Goal: Information Seeking & Learning: Learn about a topic

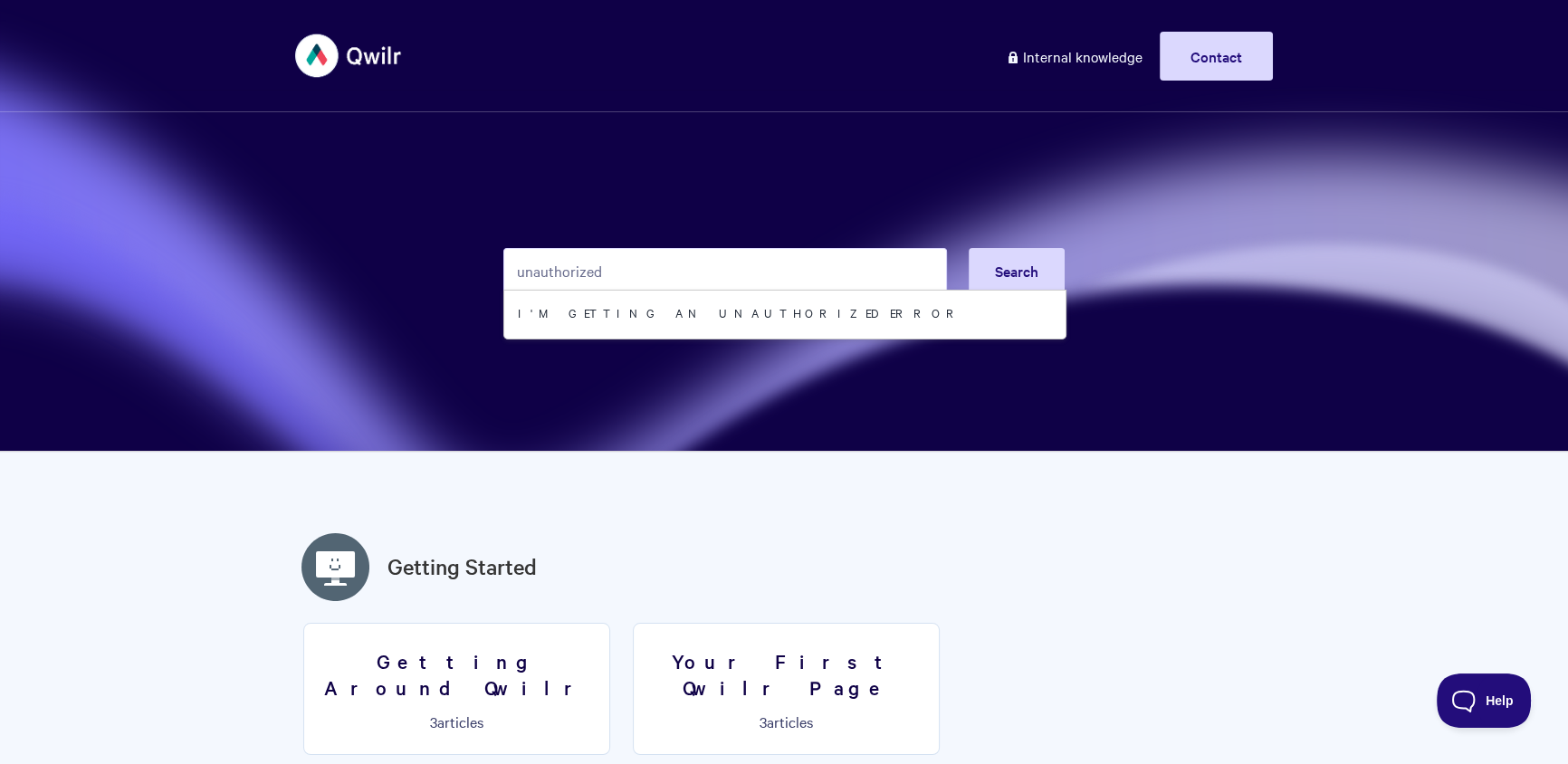
type input "unauthorized"
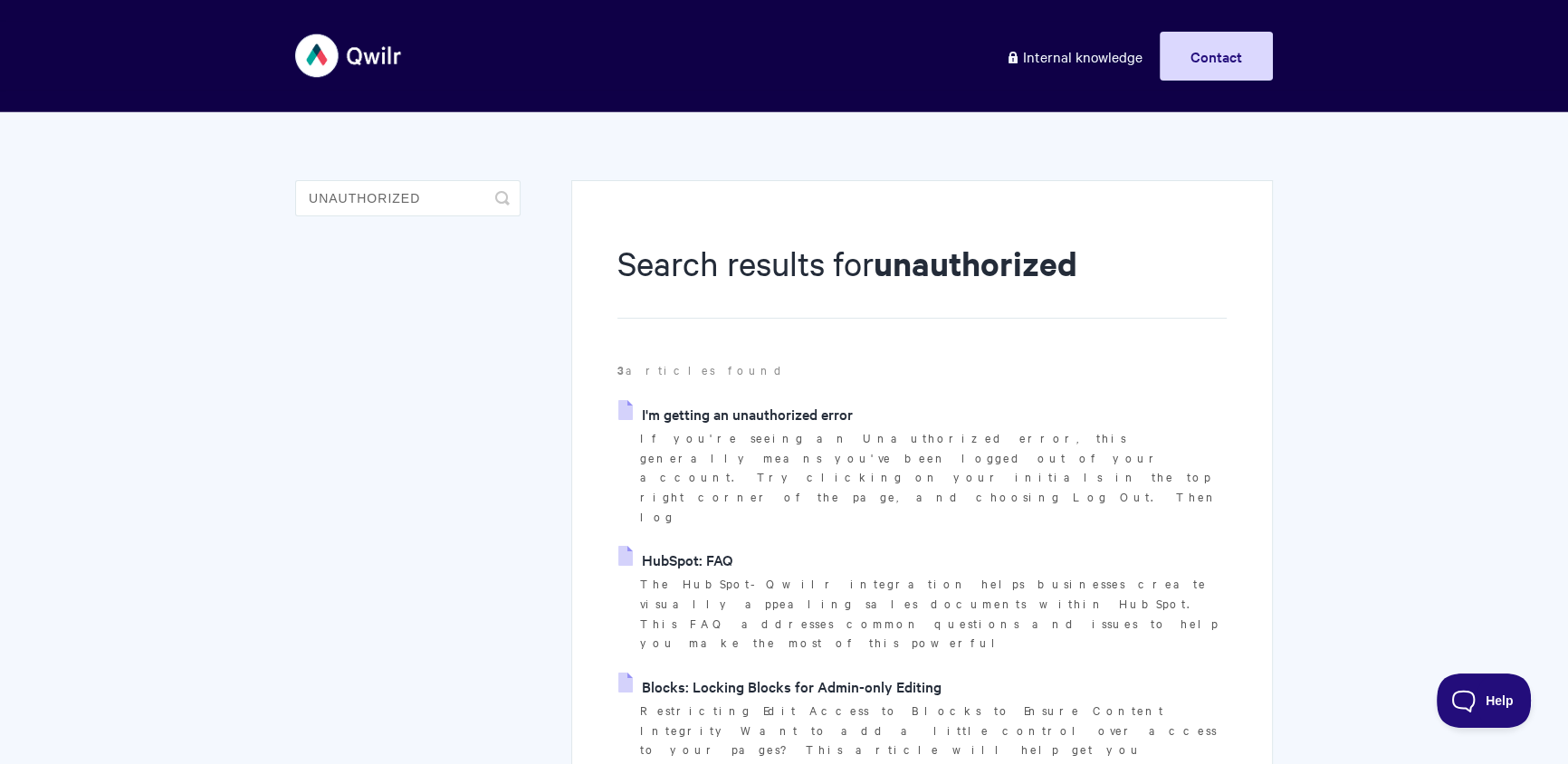
click at [706, 545] on link "HubSpot: FAQ" at bounding box center [675, 559] width 114 height 27
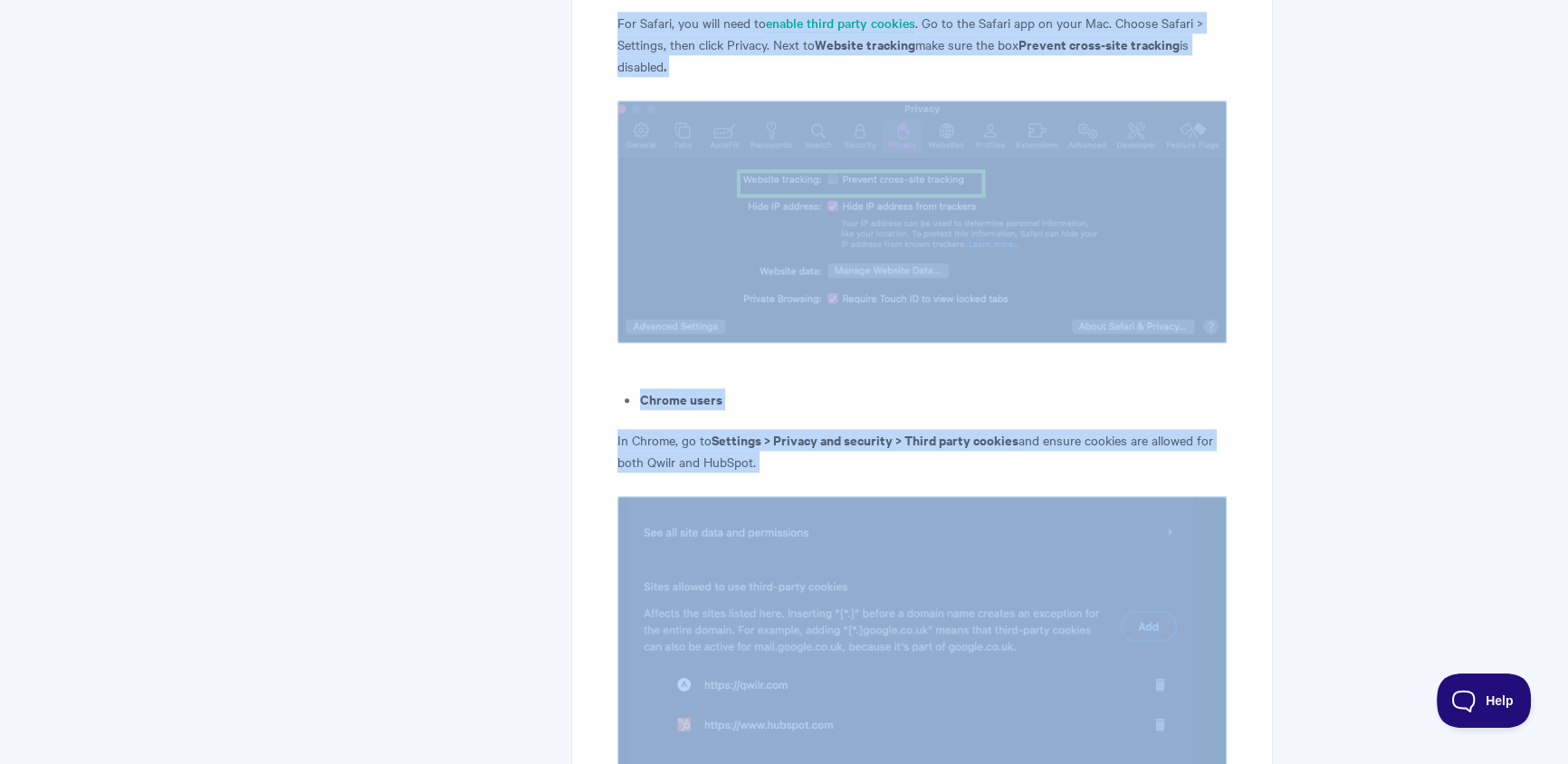
scroll to position [2542, 0]
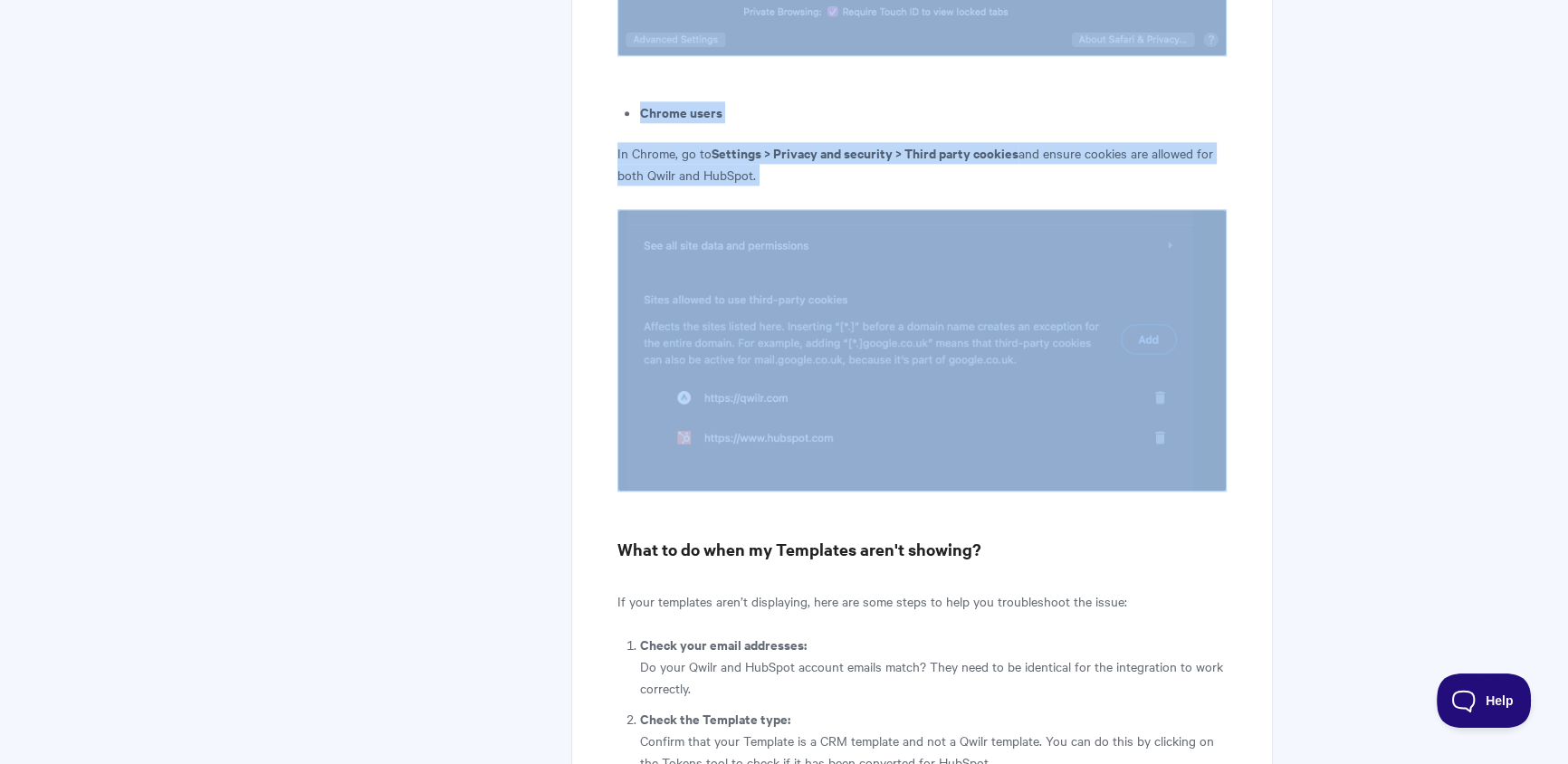
drag, startPoint x: 1019, startPoint y: 419, endPoint x: 1083, endPoint y: 543, distance: 139.5
copy article "[PERSON_NAME]-party cookies can often cause issues. Safari users For Safari, yo…"
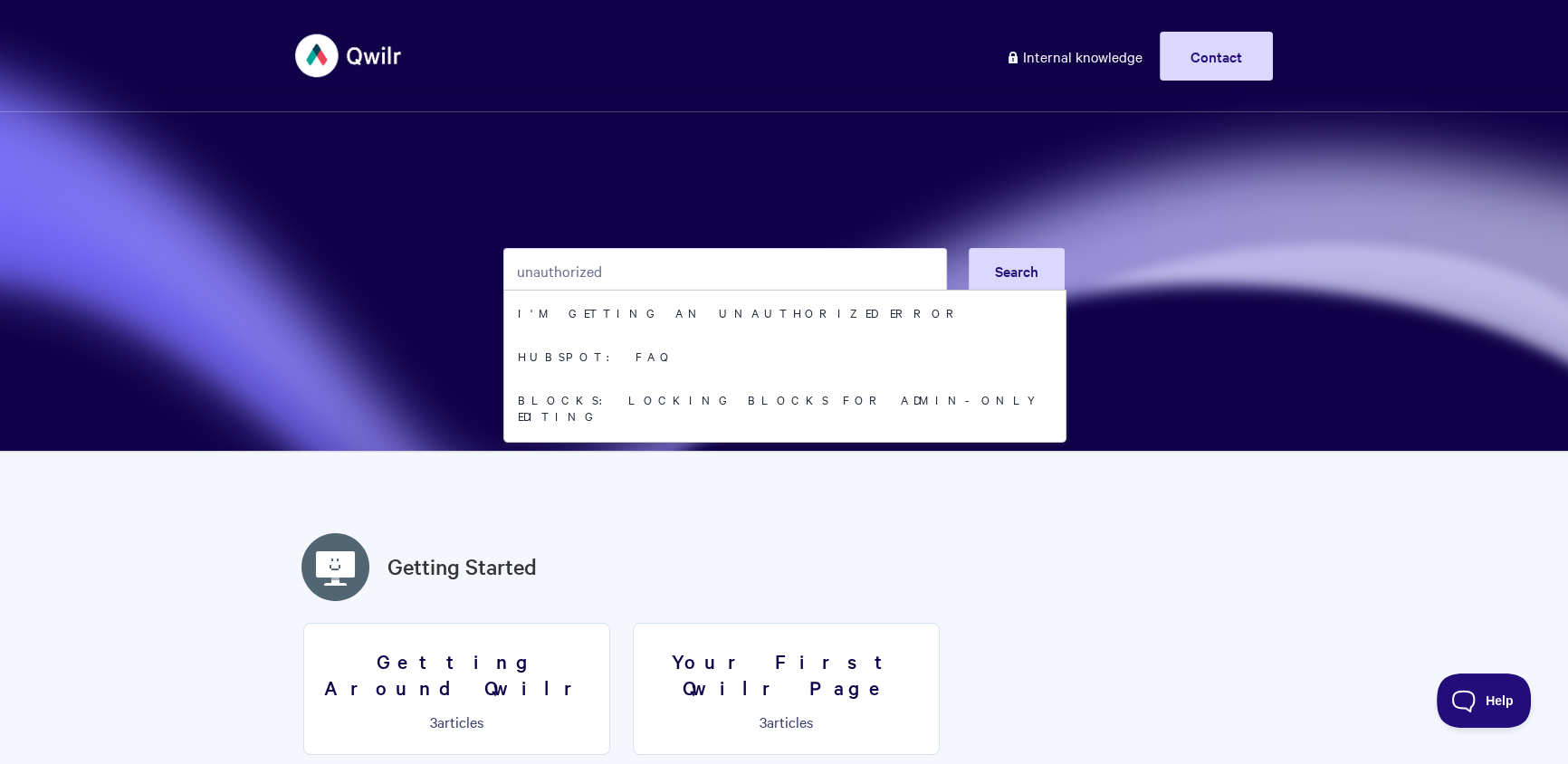
type input "unauthorized"
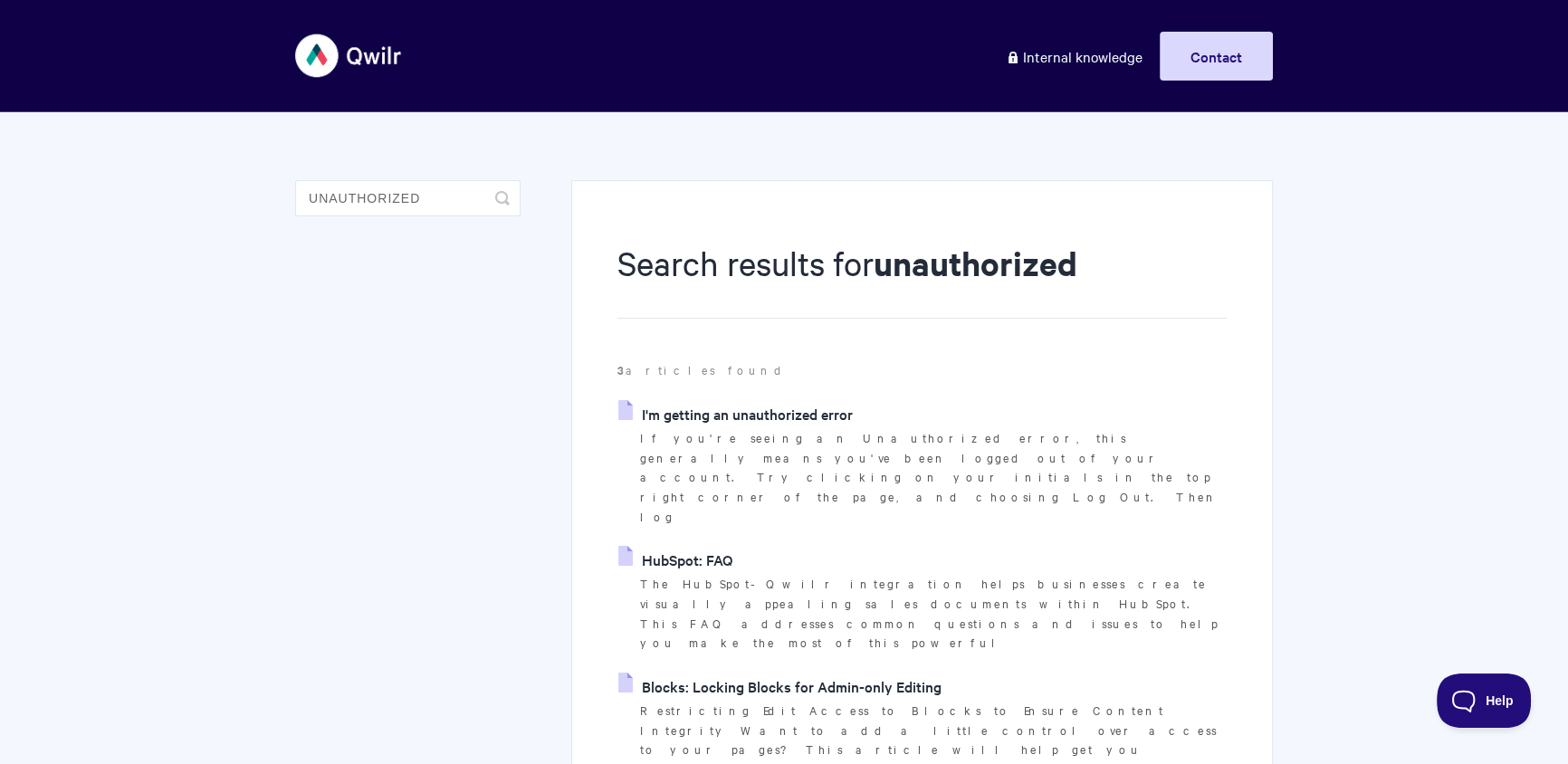
click at [723, 545] on link "HubSpot: FAQ" at bounding box center [675, 559] width 114 height 27
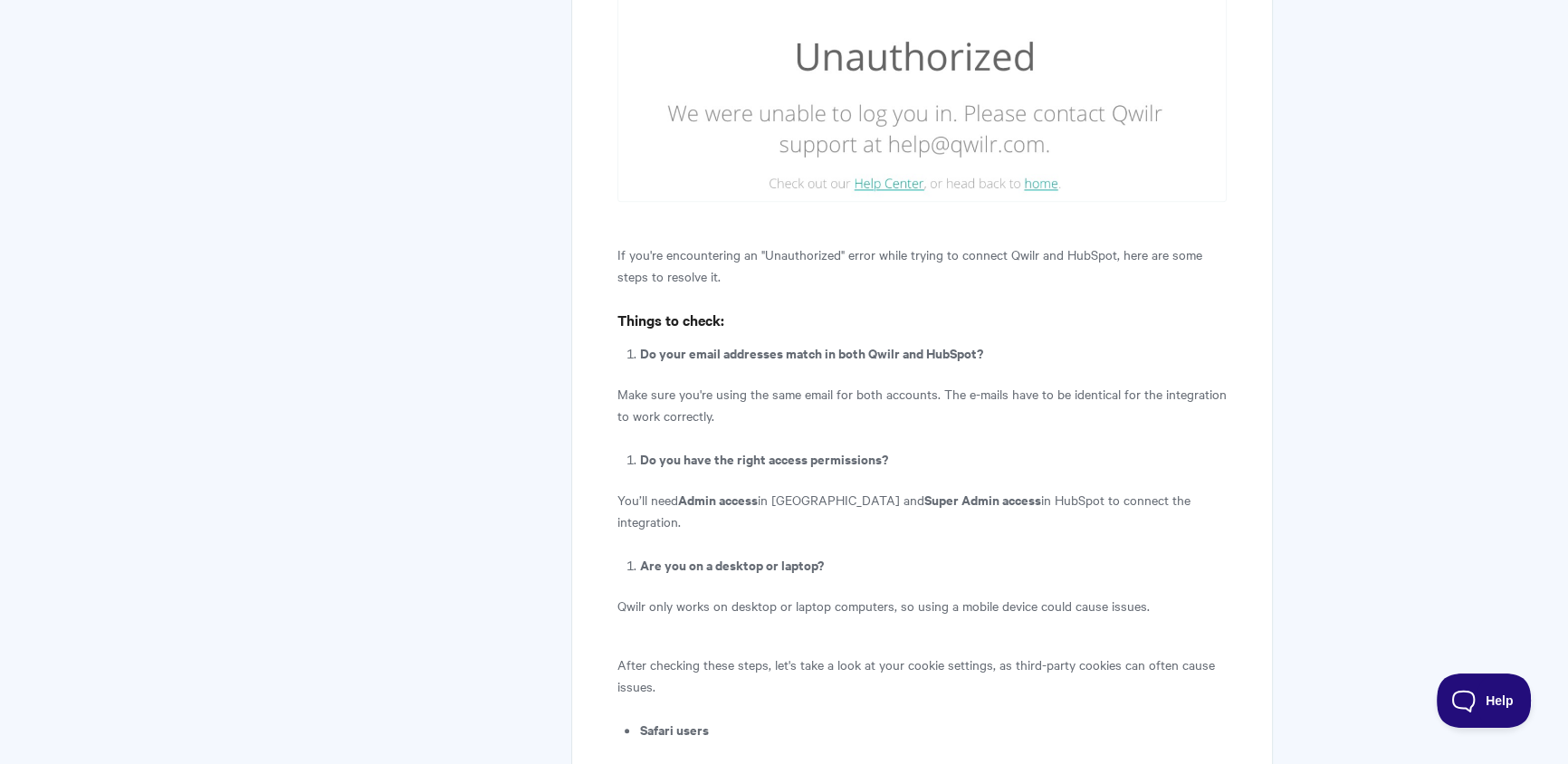
scroll to position [1540, 0]
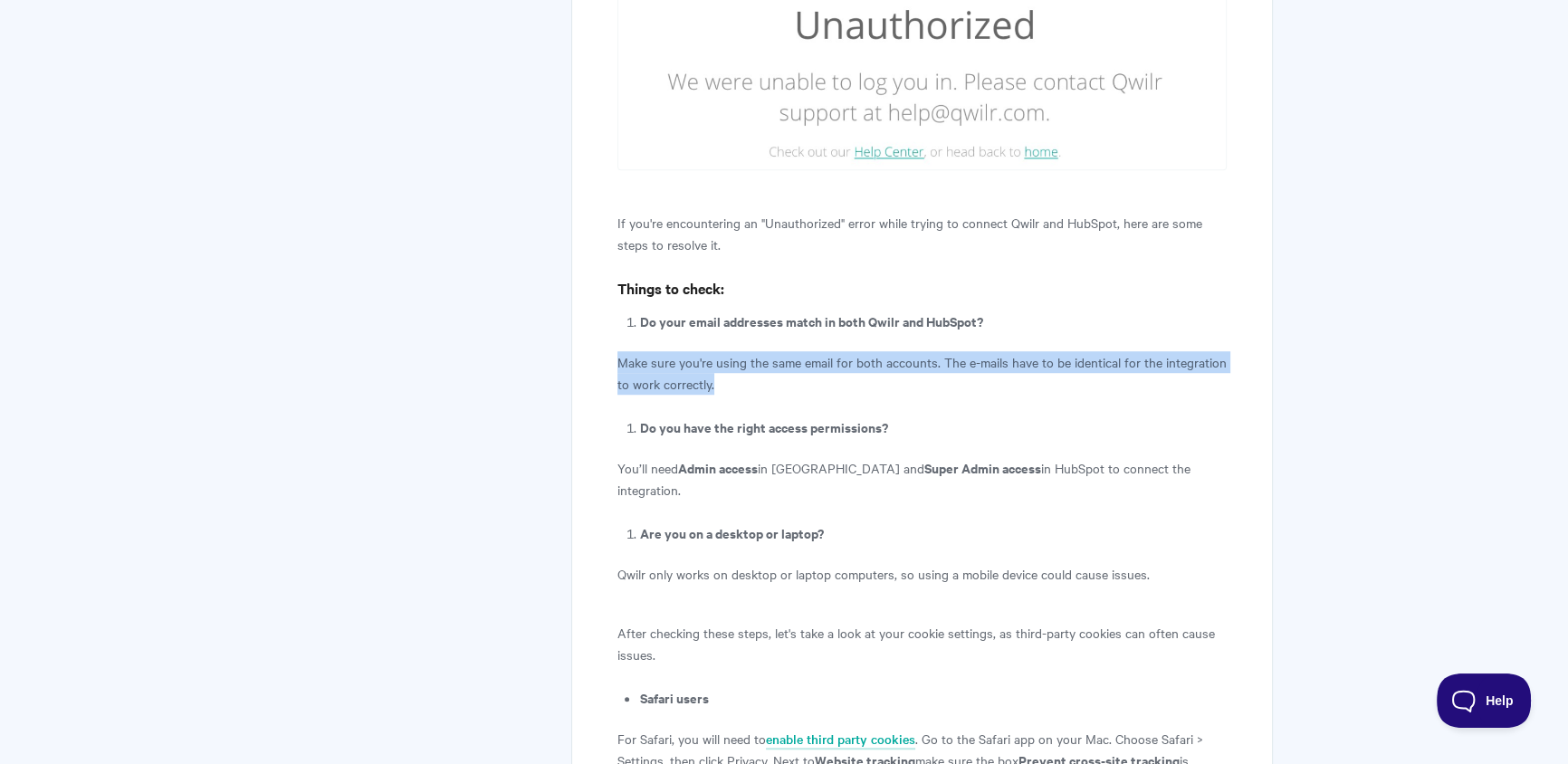
drag, startPoint x: 657, startPoint y: 370, endPoint x: 589, endPoint y: 354, distance: 69.9
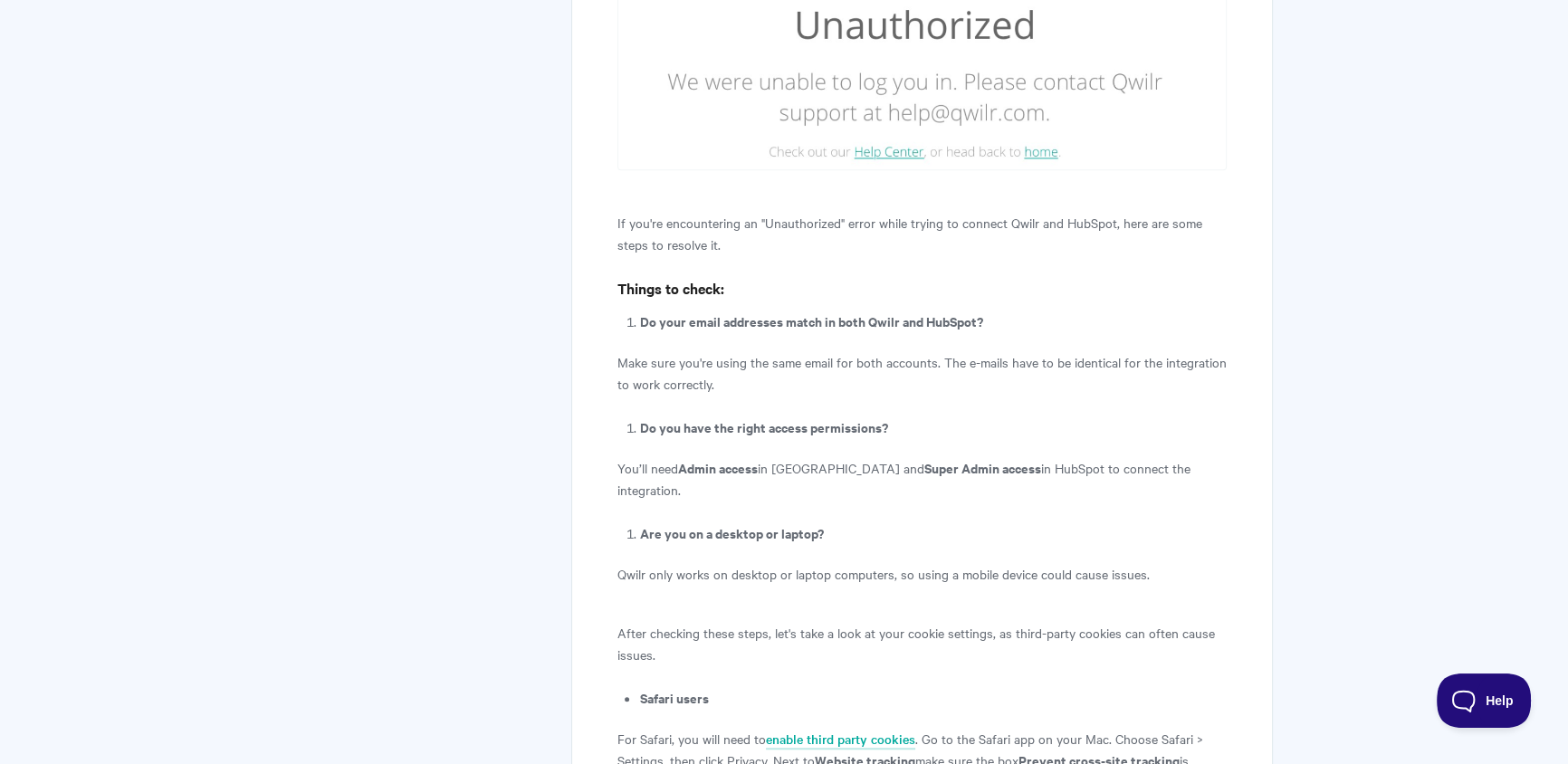
click at [952, 364] on p "Make sure you're using the same email for both accounts. The e-mails have to be…" at bounding box center [922, 372] width 609 height 43
click at [941, 381] on p "Make sure you're using the same email for both accounts. The e-mails have to be…" at bounding box center [922, 372] width 609 height 43
copy p "The e-mails have to be identical for the integration to work correctly."
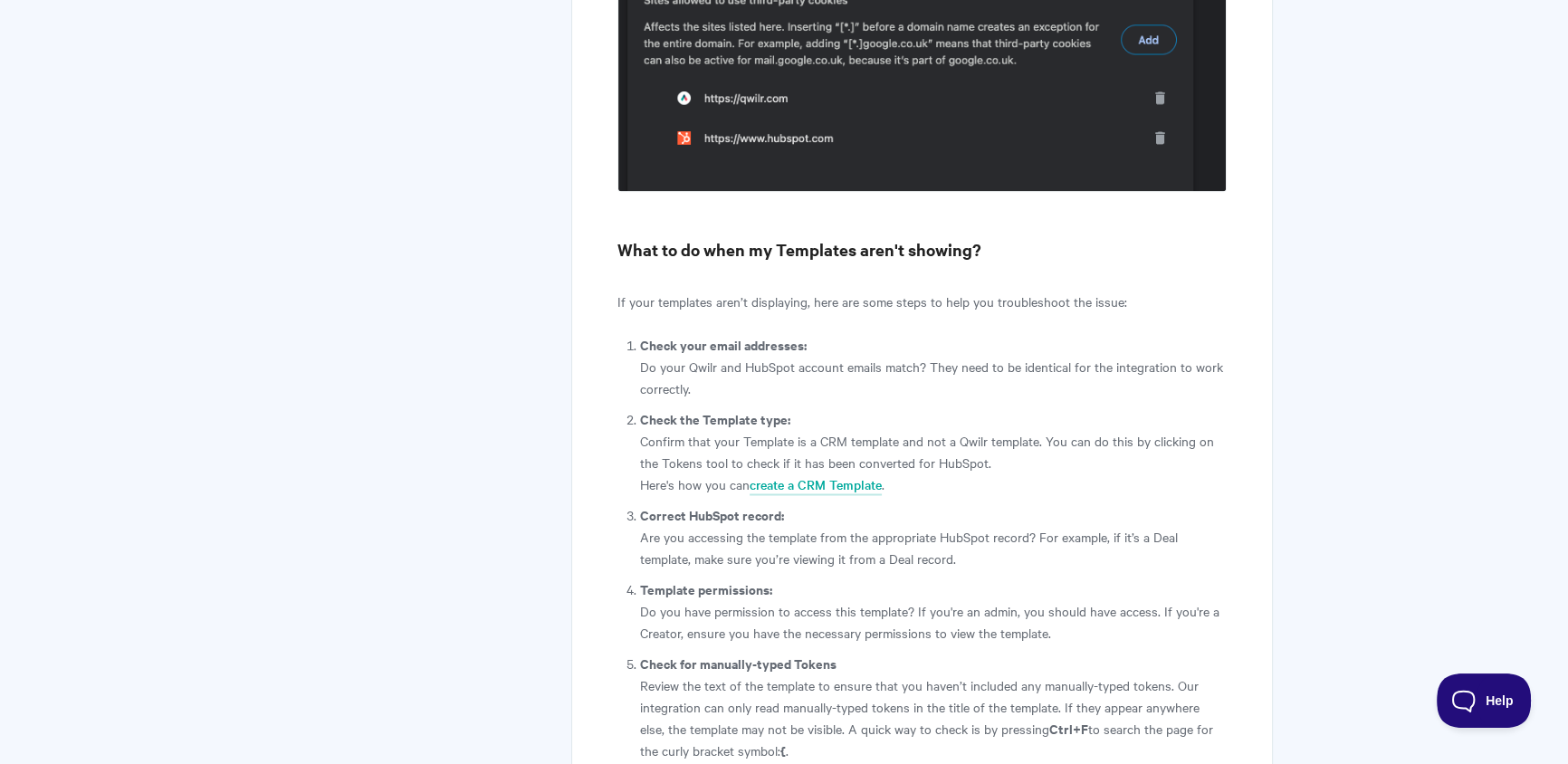
scroll to position [2926, 0]
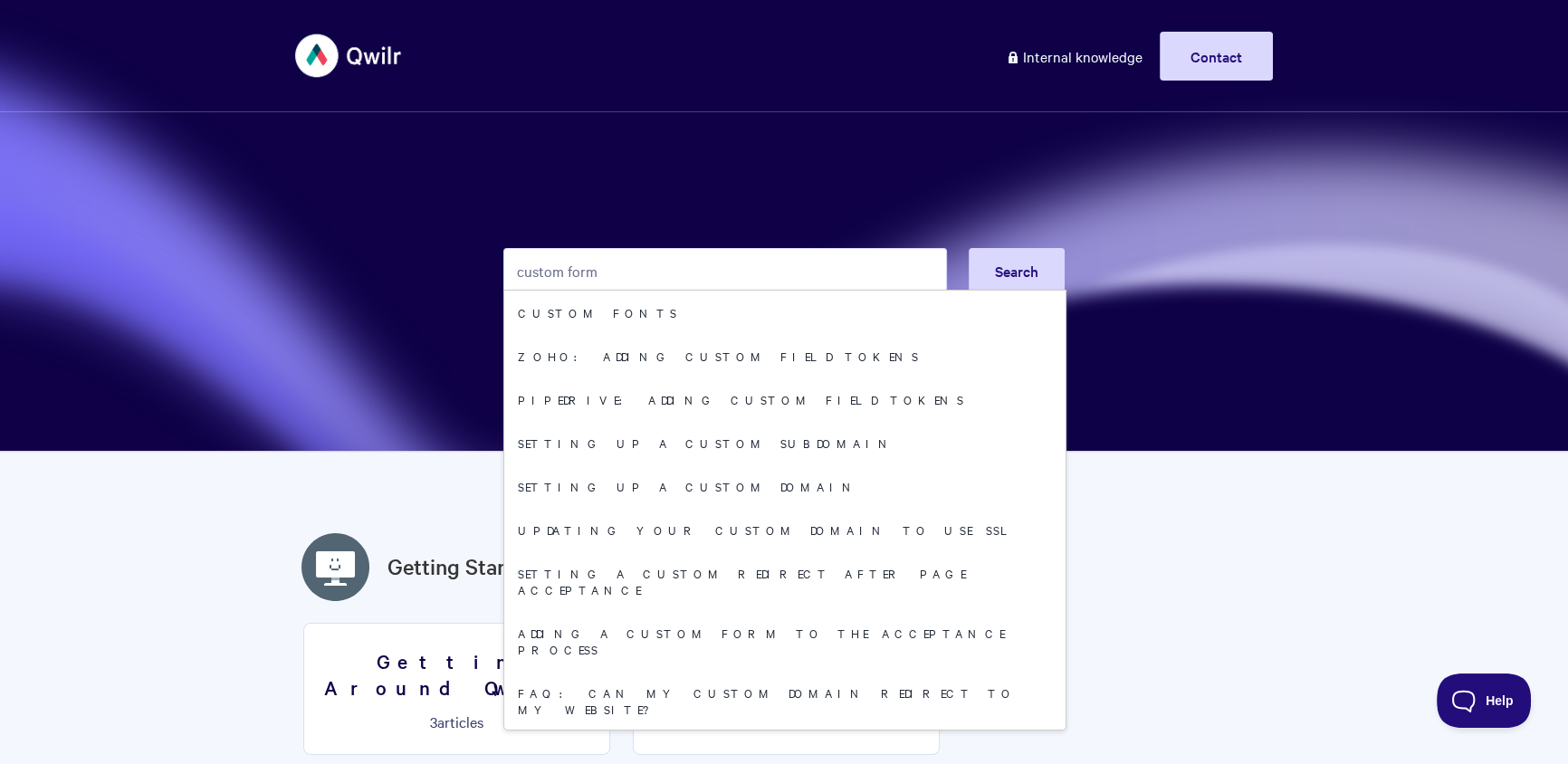
type input "custom form"
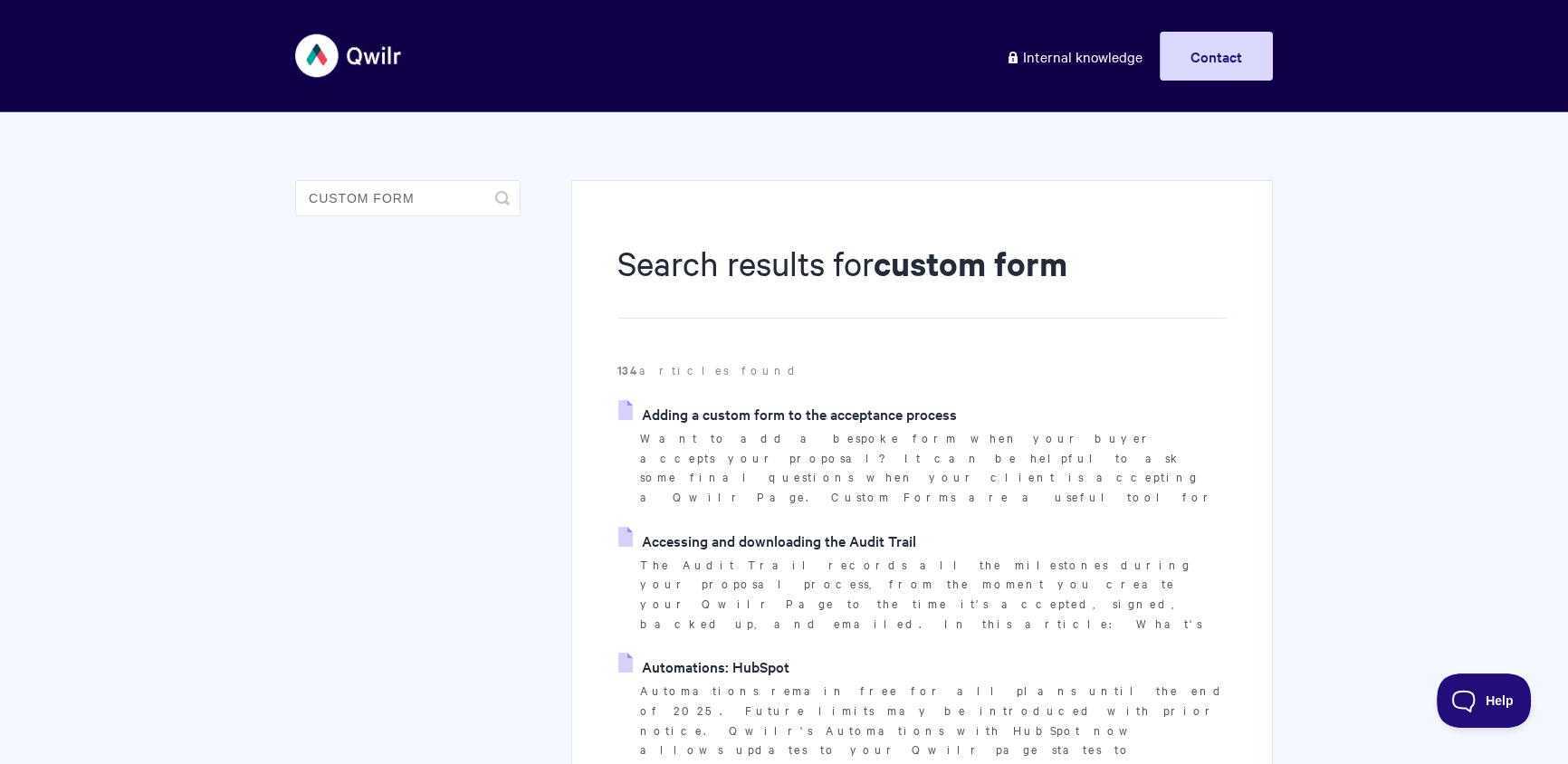
click at [803, 403] on link "Adding a custom form to the acceptance process" at bounding box center [787, 413] width 338 height 27
